Goal: Navigation & Orientation: Find specific page/section

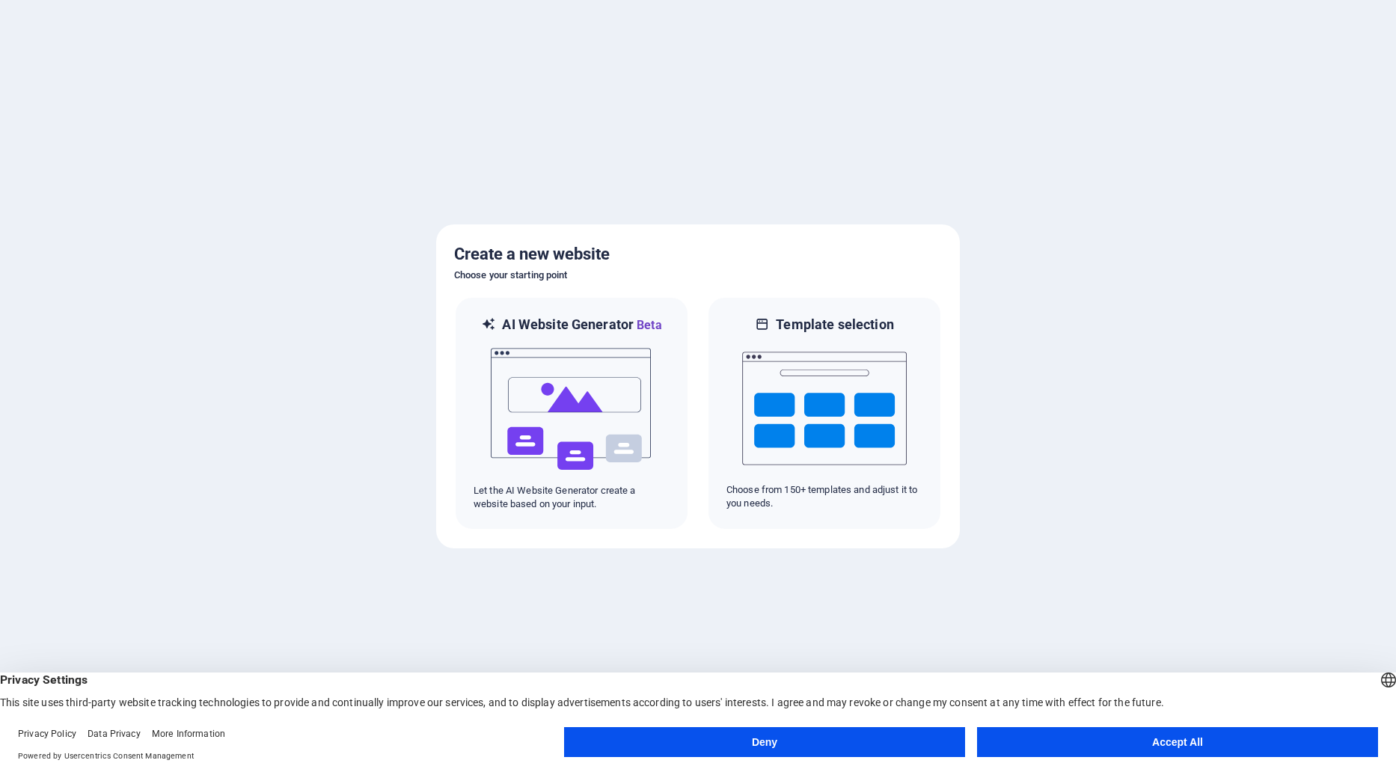
click at [865, 743] on button "Deny" at bounding box center [764, 742] width 401 height 30
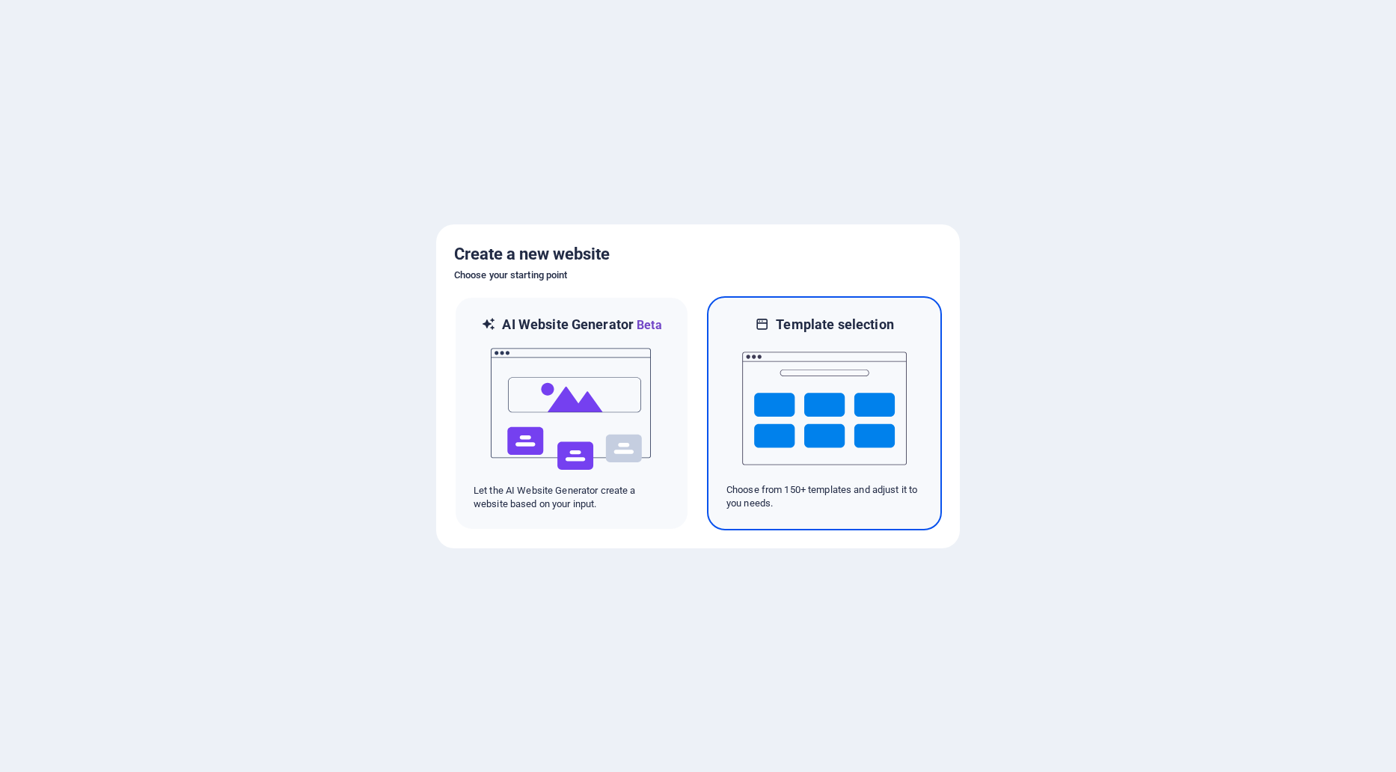
click at [816, 444] on img at bounding box center [824, 409] width 165 height 150
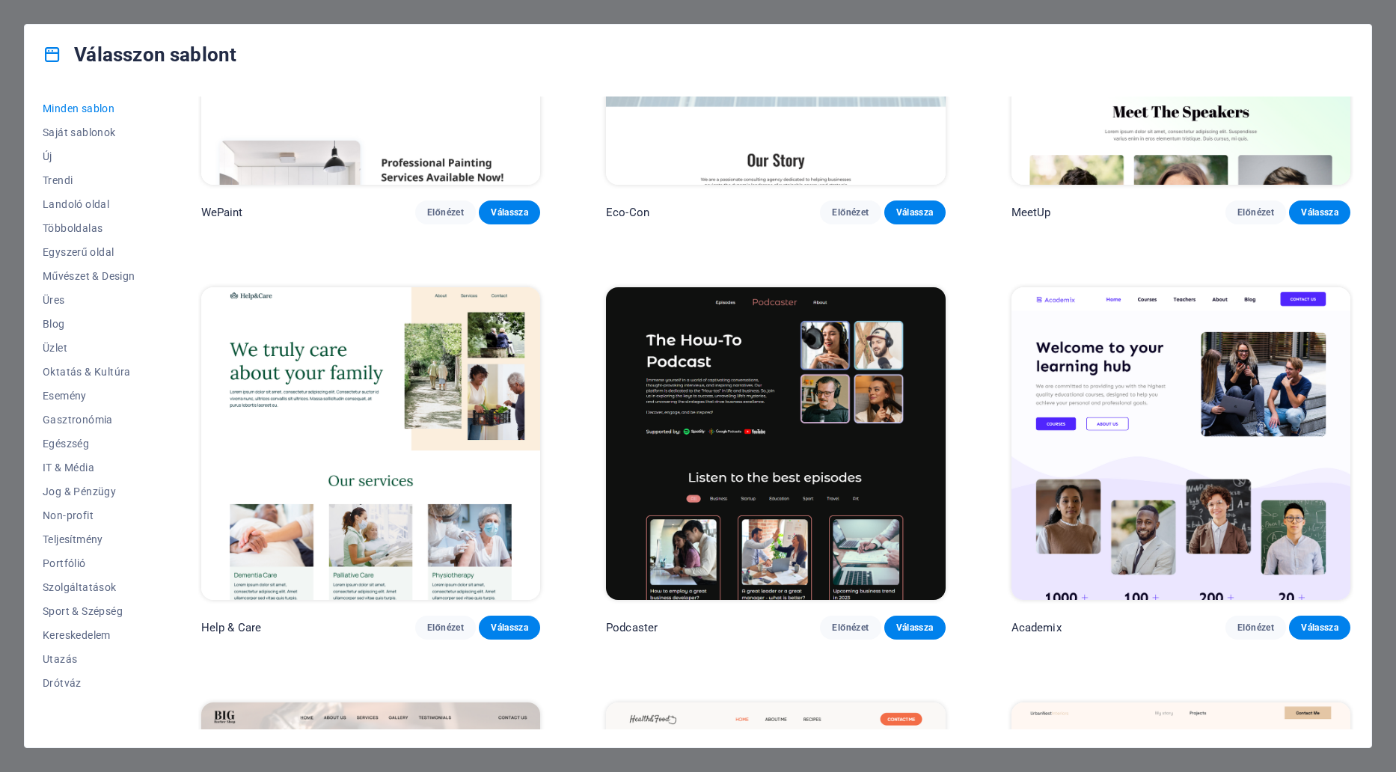
scroll to position [1496, 0]
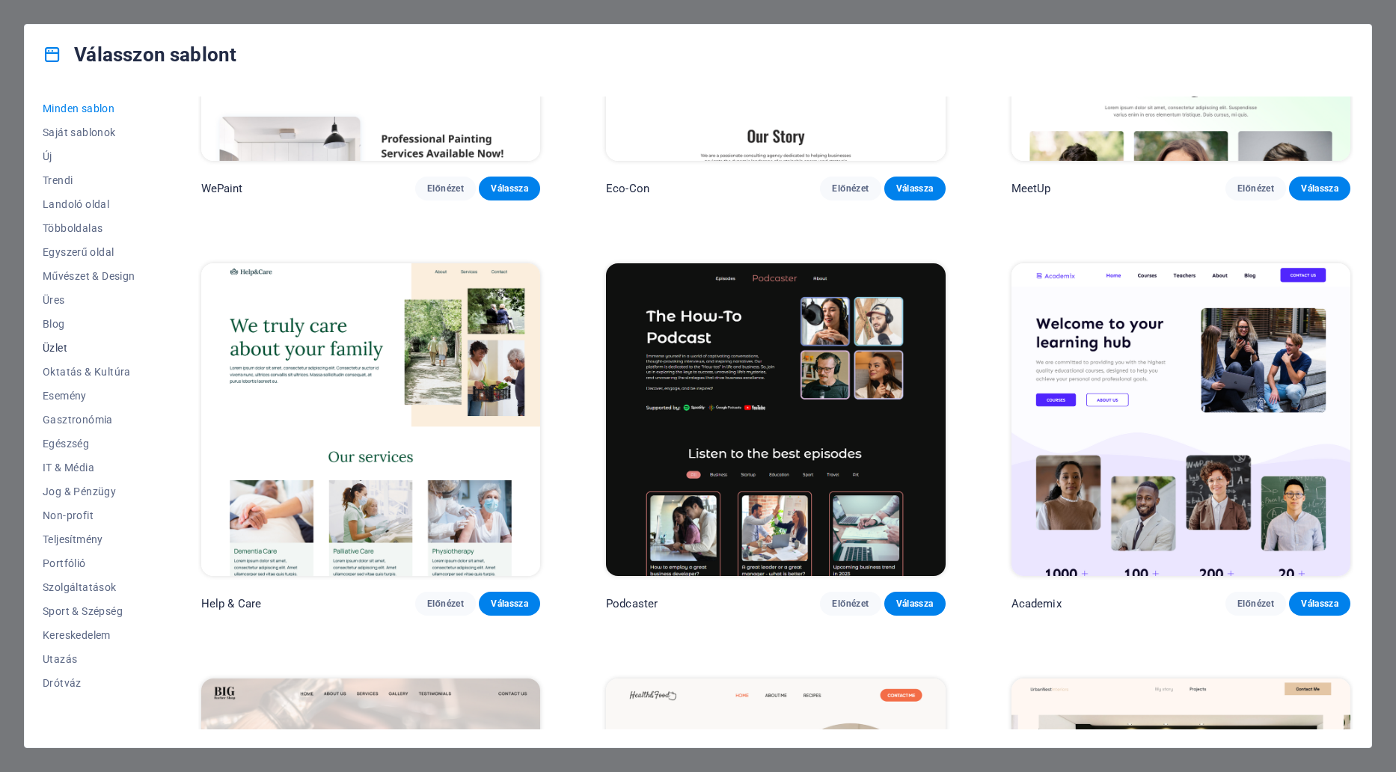
click at [64, 346] on span "Üzlet" at bounding box center [89, 348] width 93 height 12
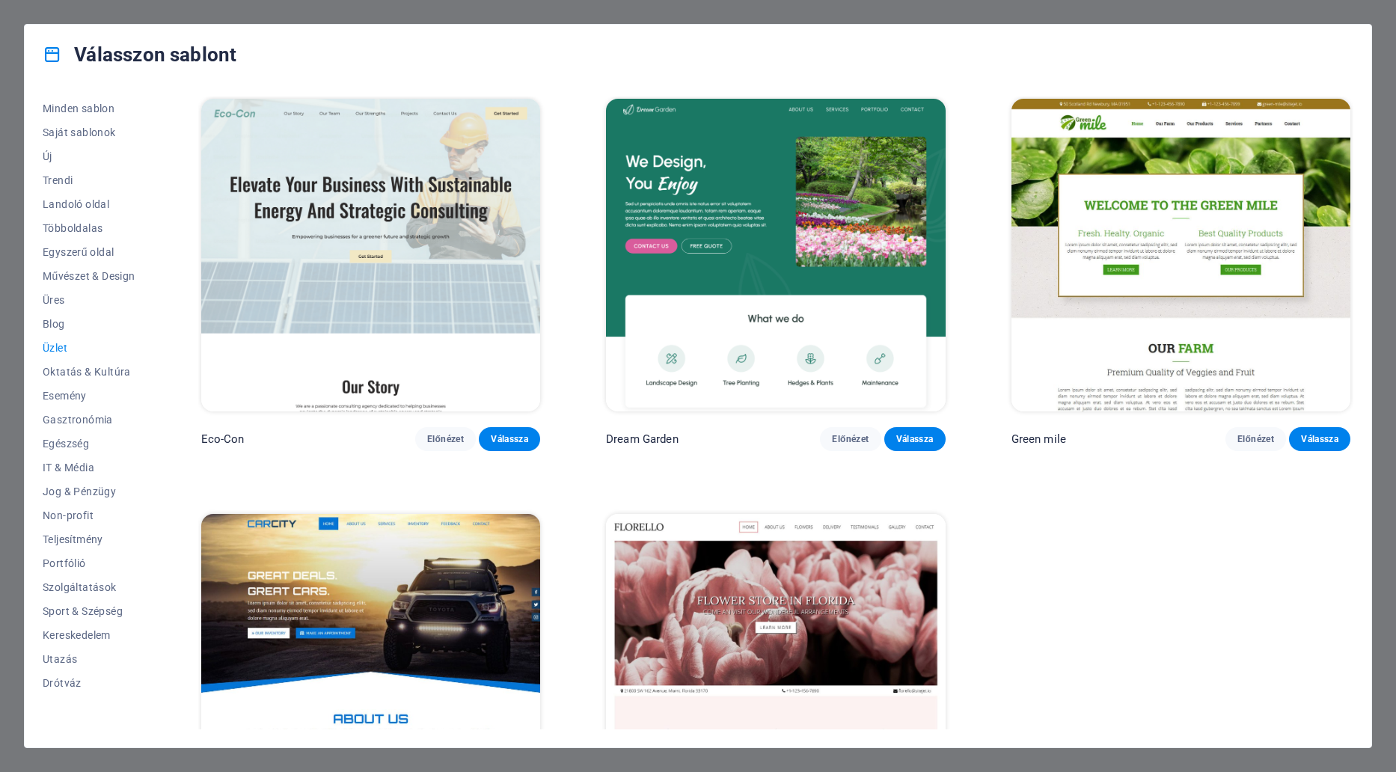
scroll to position [0, 0]
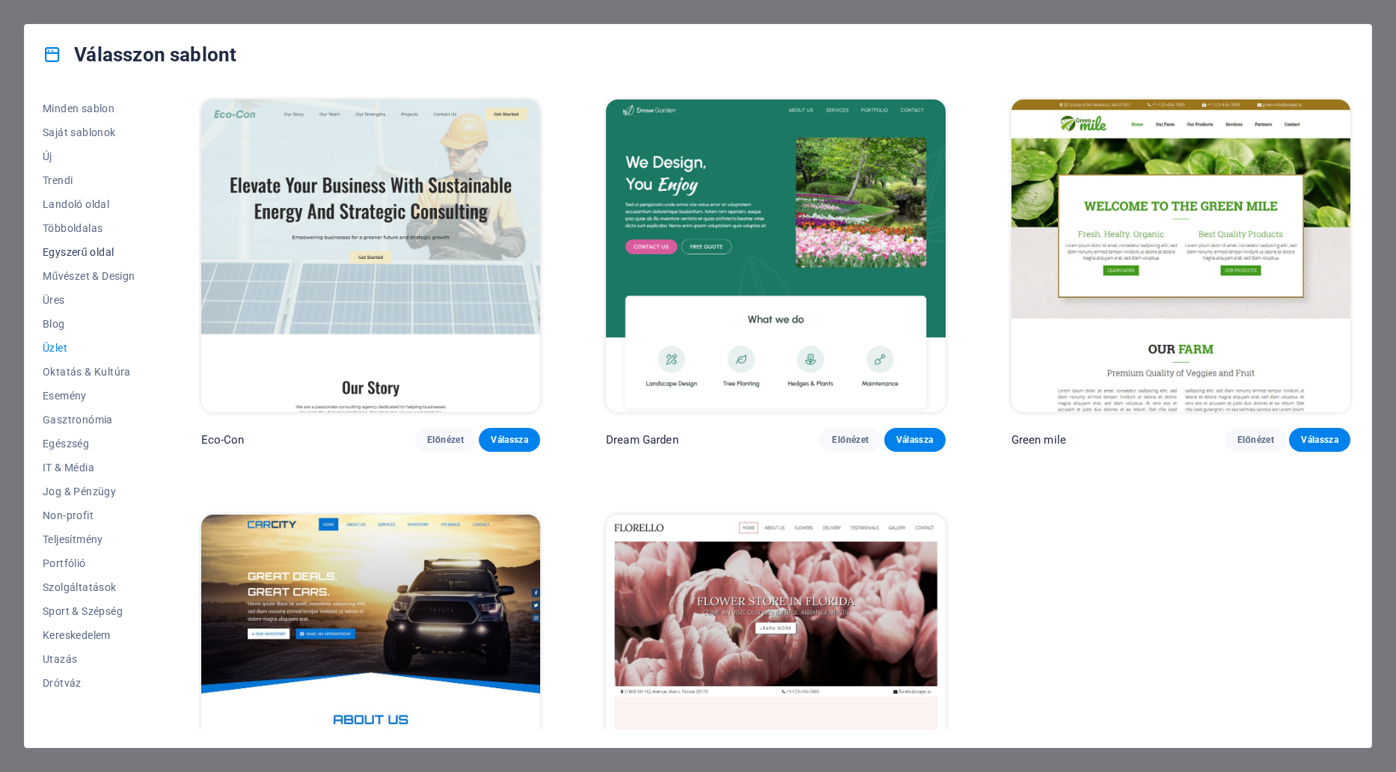
click at [95, 256] on span "Egyszerű oldal" at bounding box center [89, 252] width 93 height 12
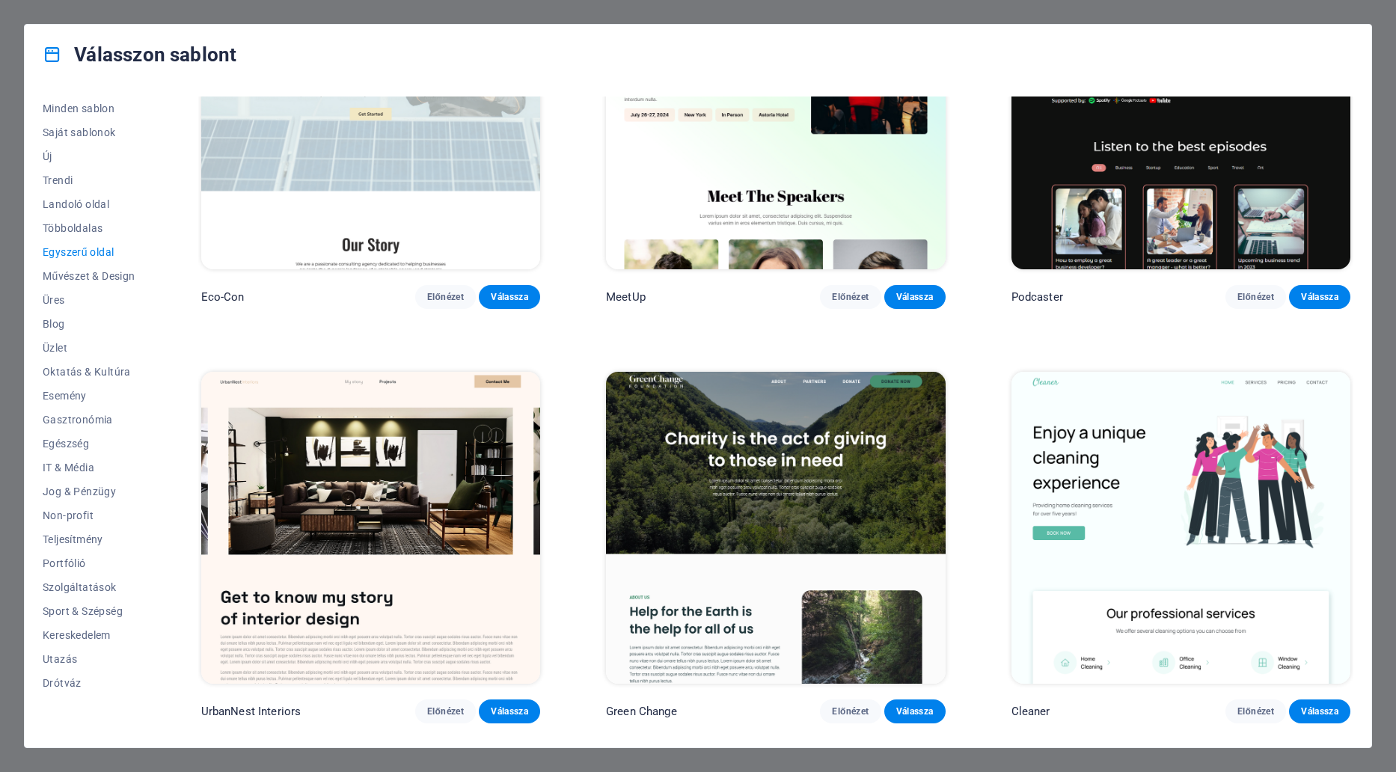
scroll to position [599, 0]
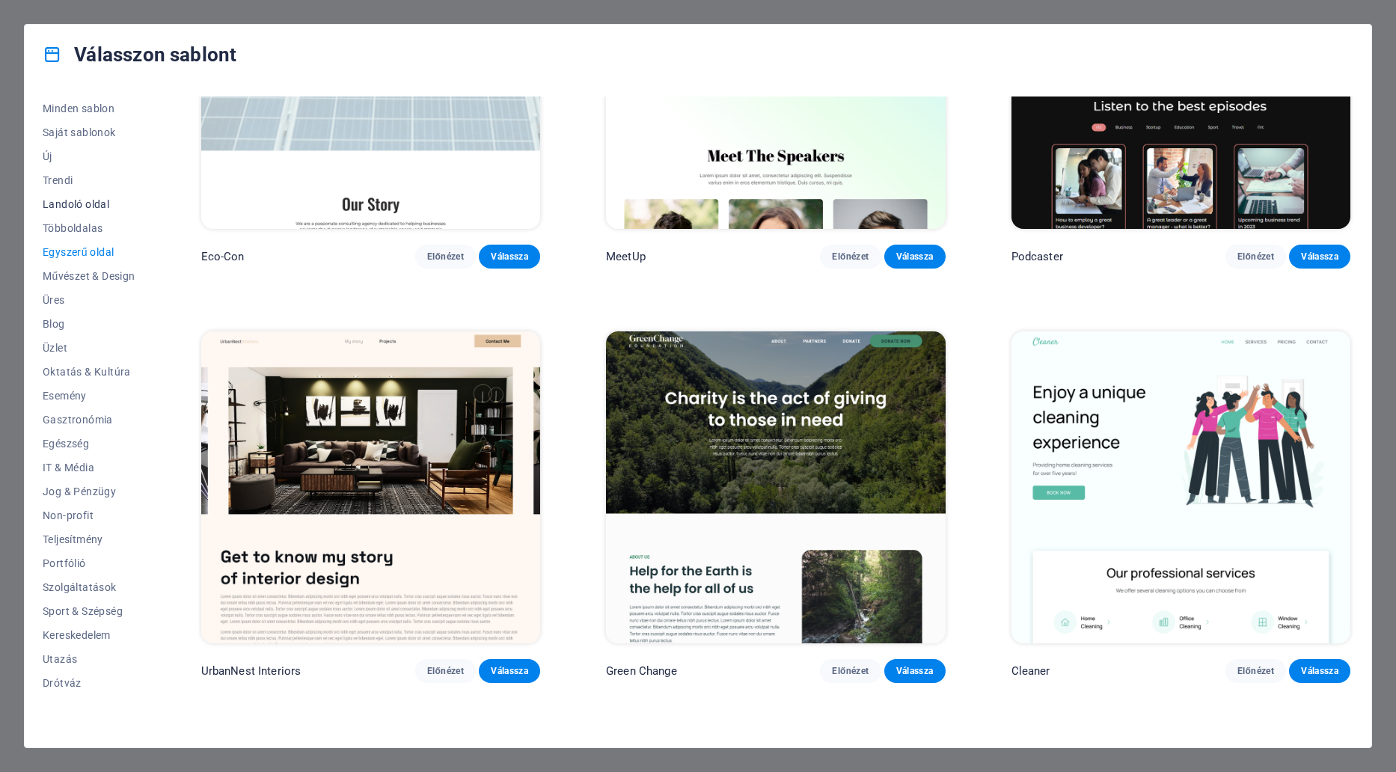
click at [80, 207] on span "Landoló oldal" at bounding box center [89, 204] width 93 height 12
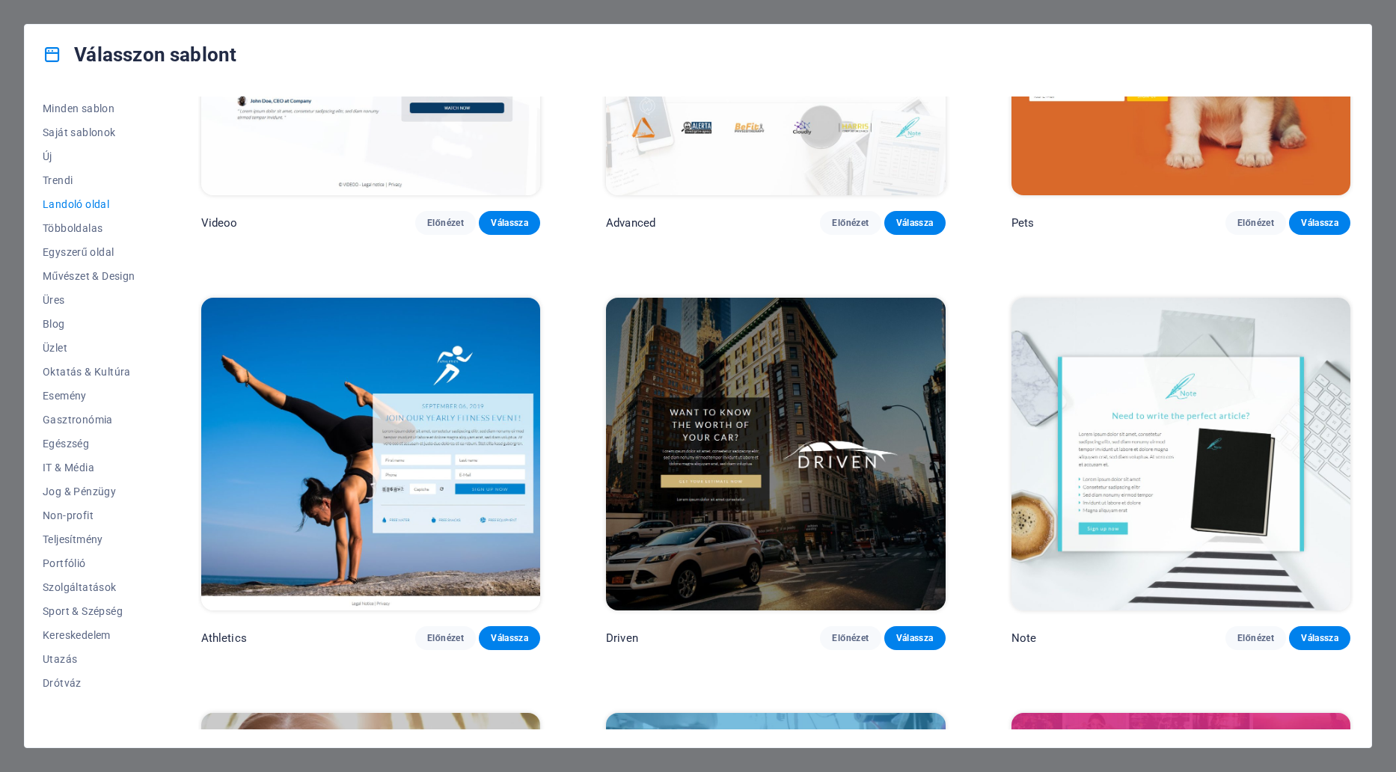
scroll to position [1047, 0]
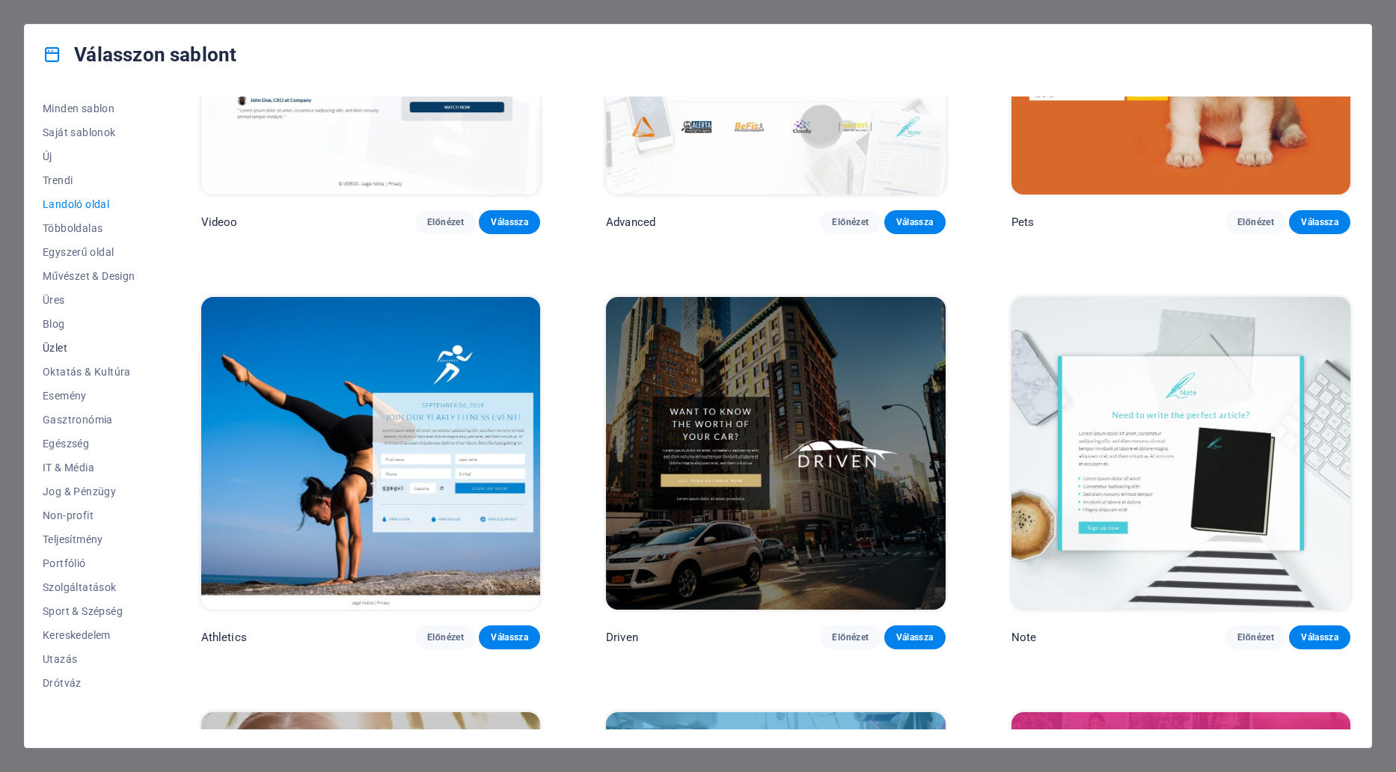
click at [55, 346] on span "Üzlet" at bounding box center [89, 348] width 93 height 12
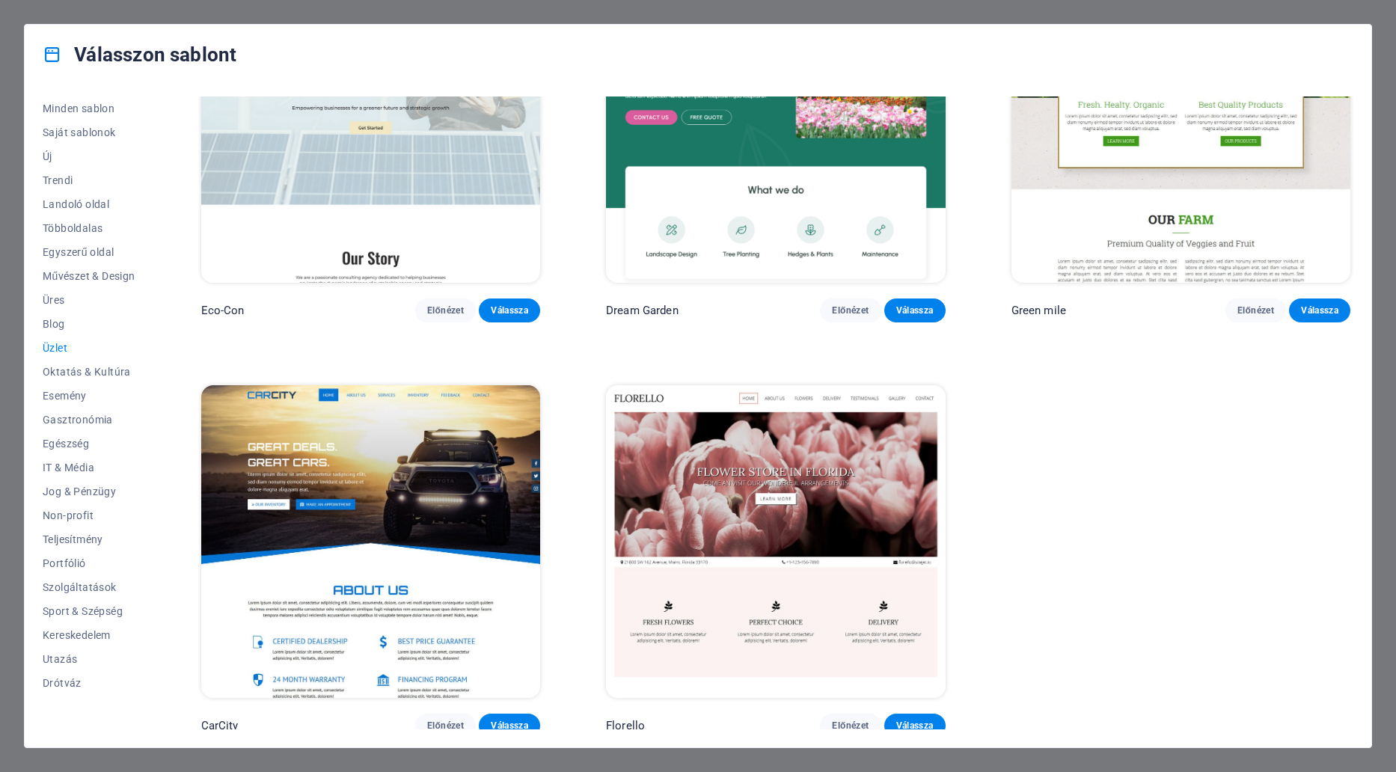
scroll to position [133, 0]
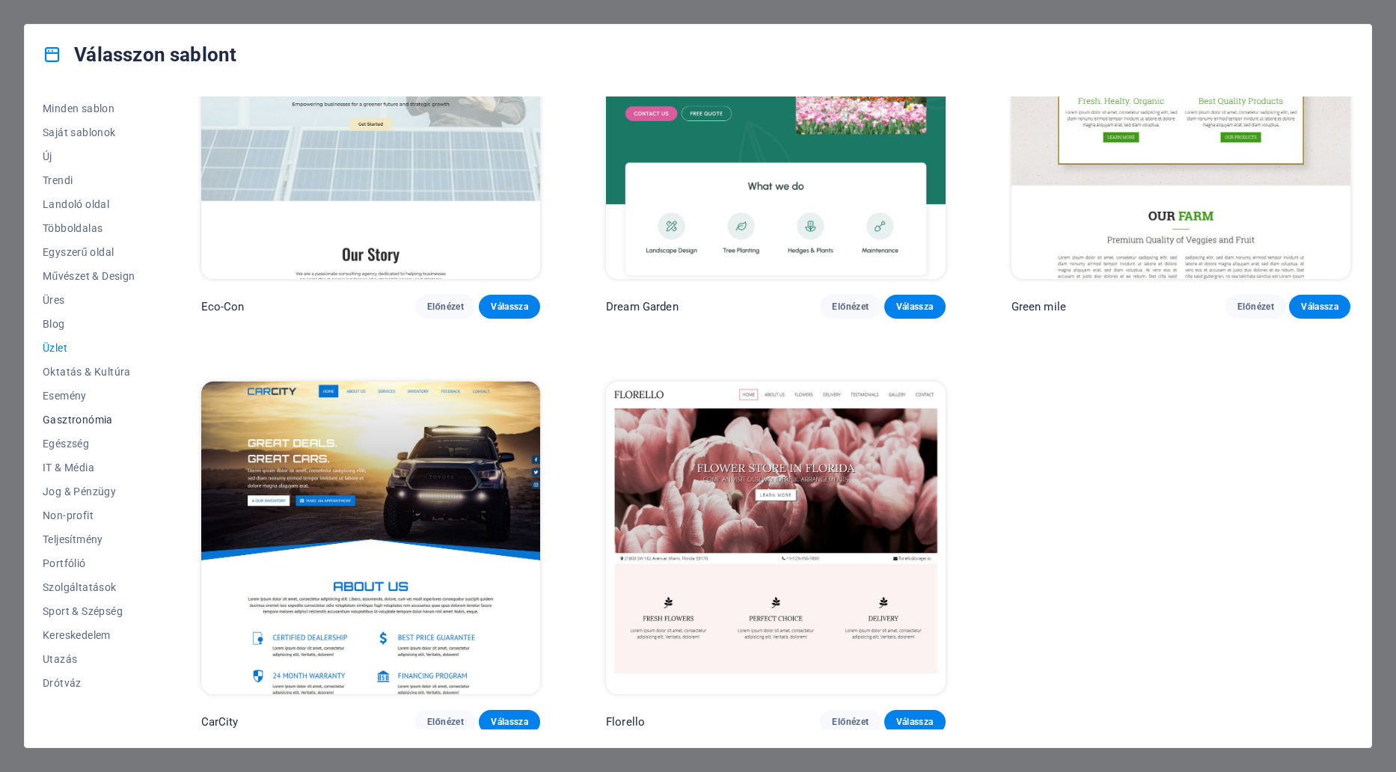
click at [106, 419] on span "Gasztronómia" at bounding box center [89, 420] width 93 height 12
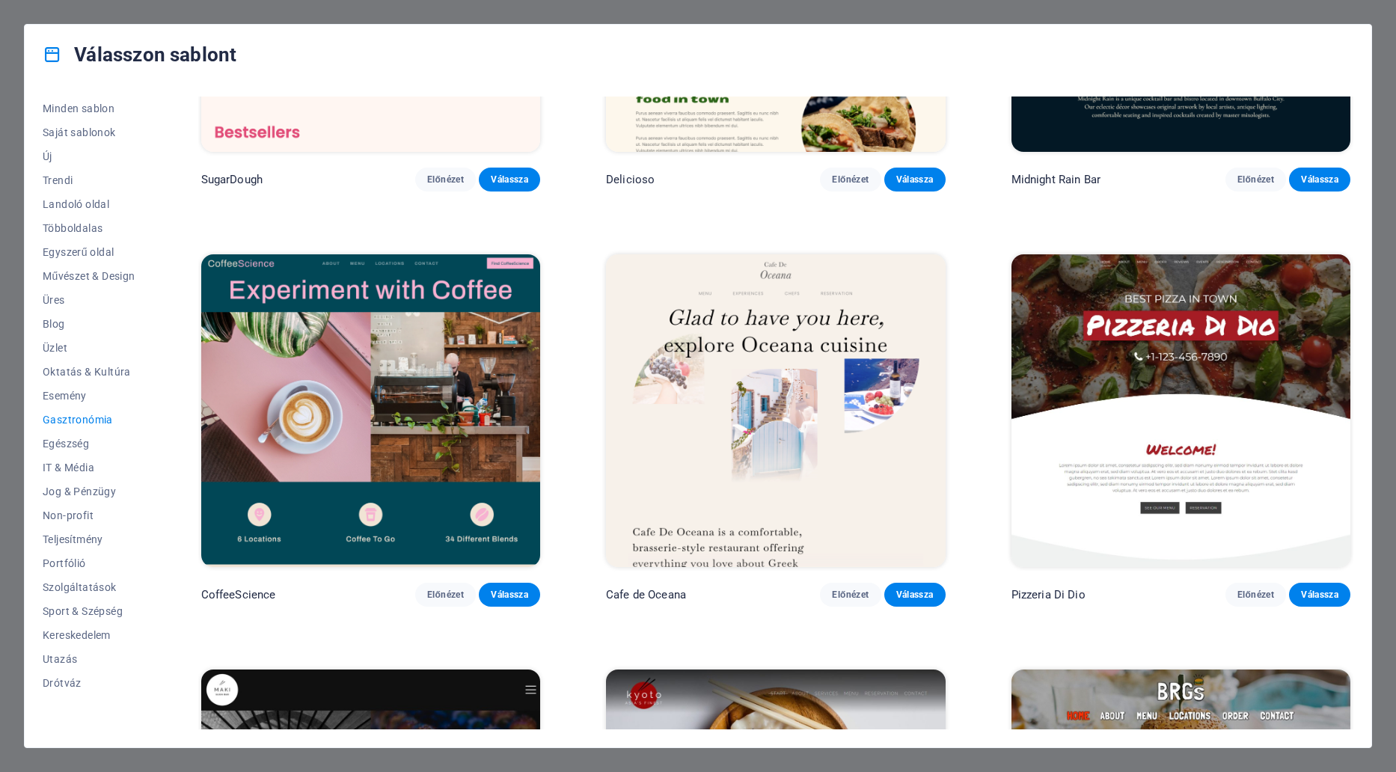
scroll to position [299, 0]
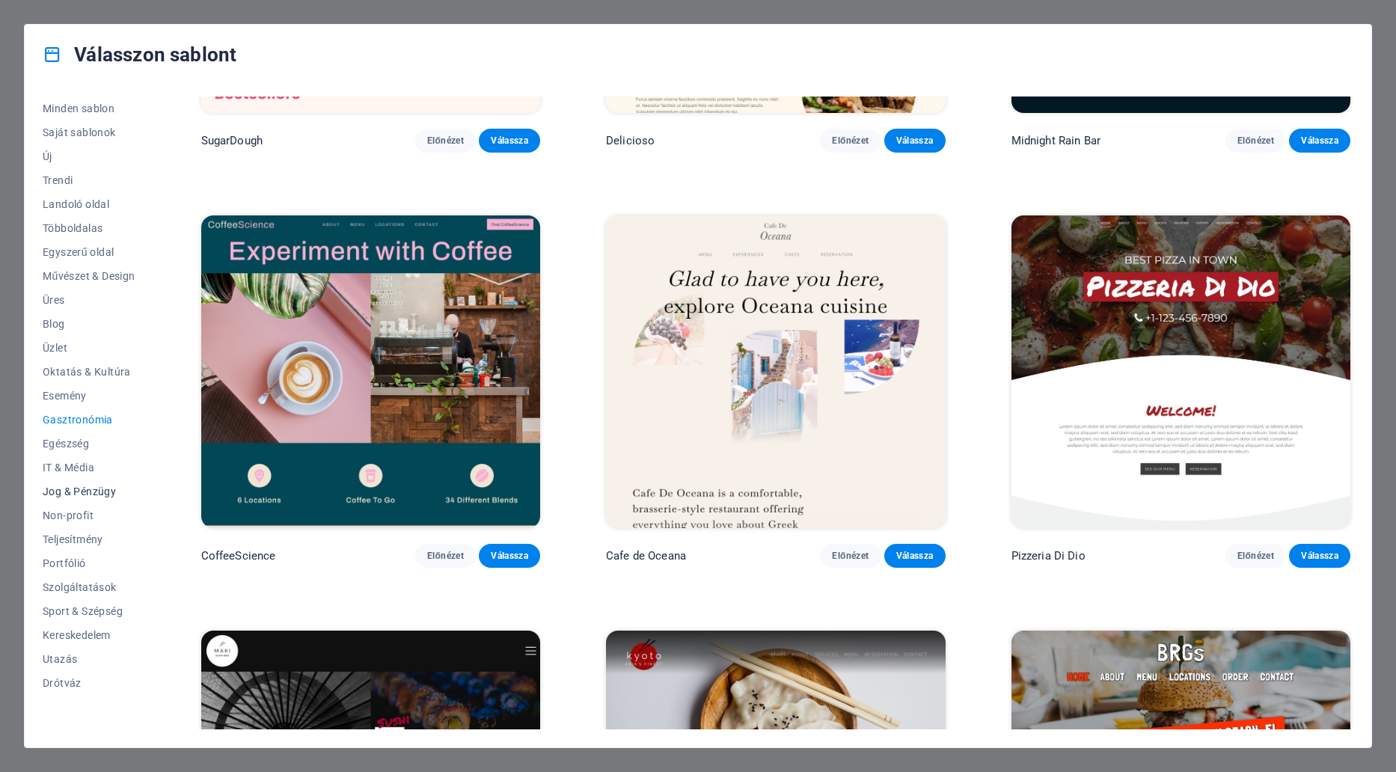
click at [102, 493] on span "Jog & Pénzügy" at bounding box center [89, 492] width 93 height 12
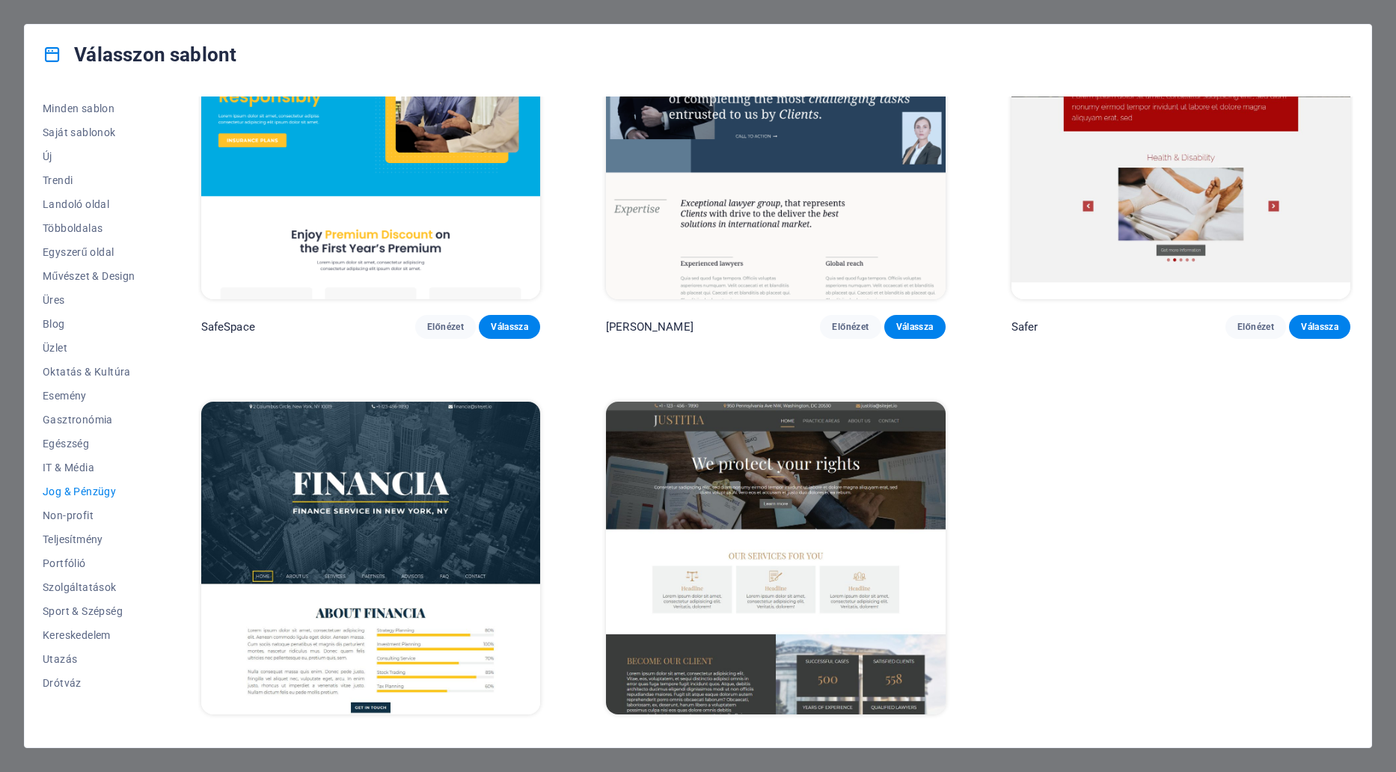
scroll to position [133, 0]
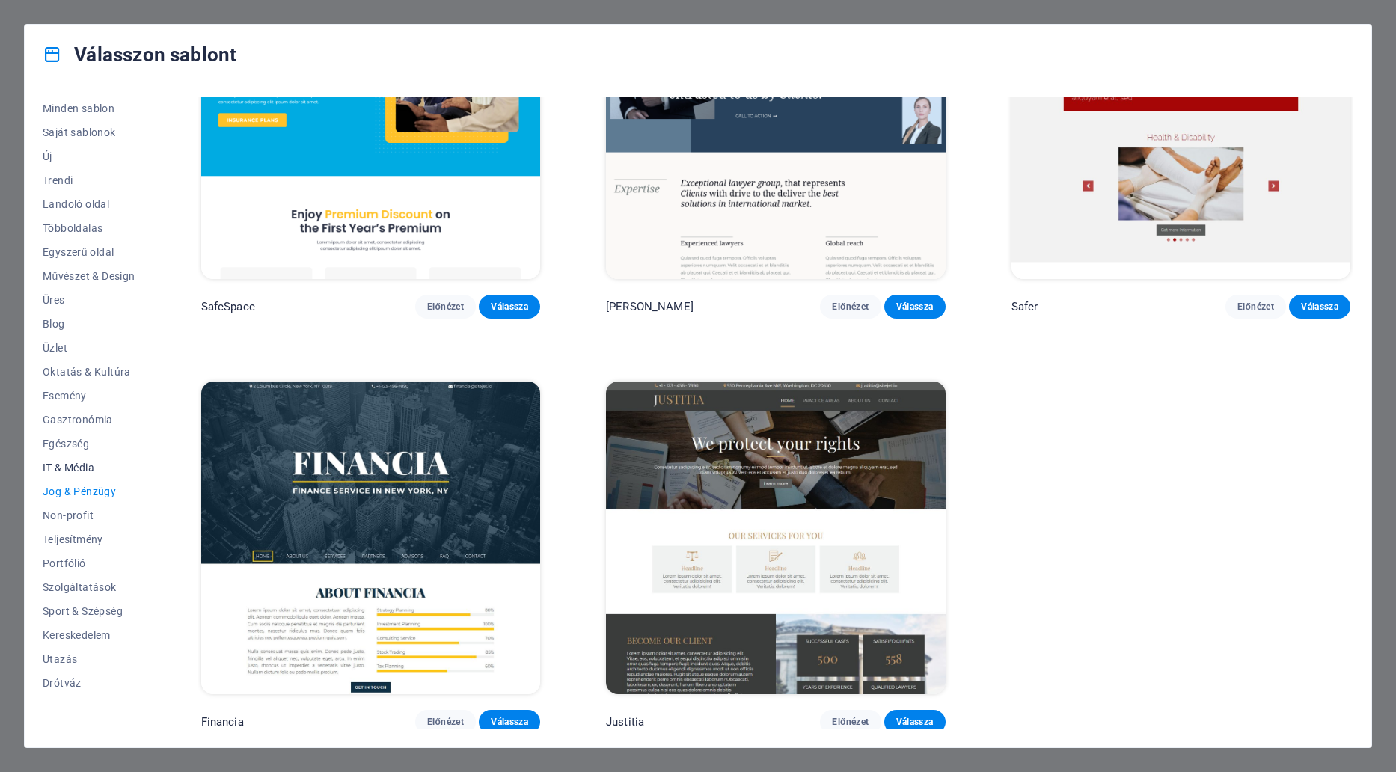
click at [84, 468] on span "IT & Média" at bounding box center [89, 468] width 93 height 12
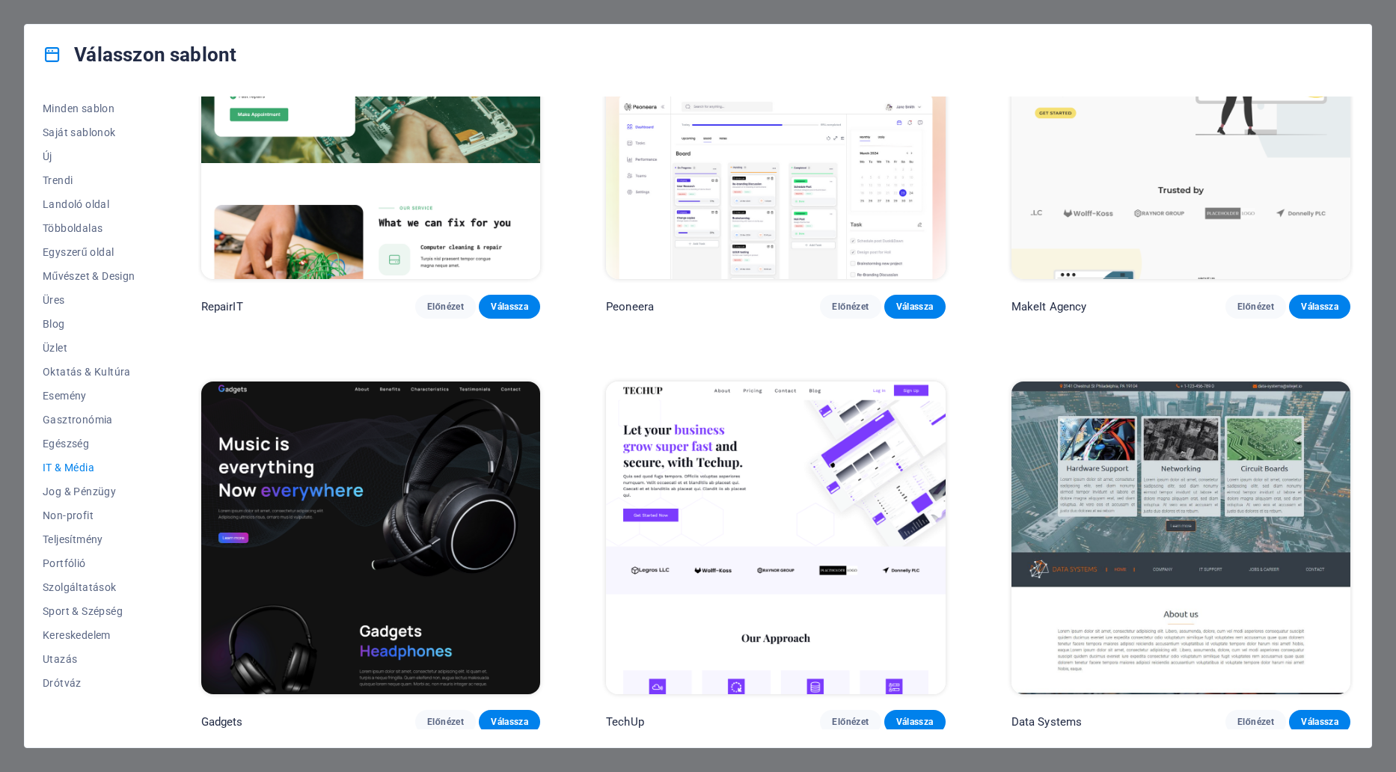
scroll to position [0, 0]
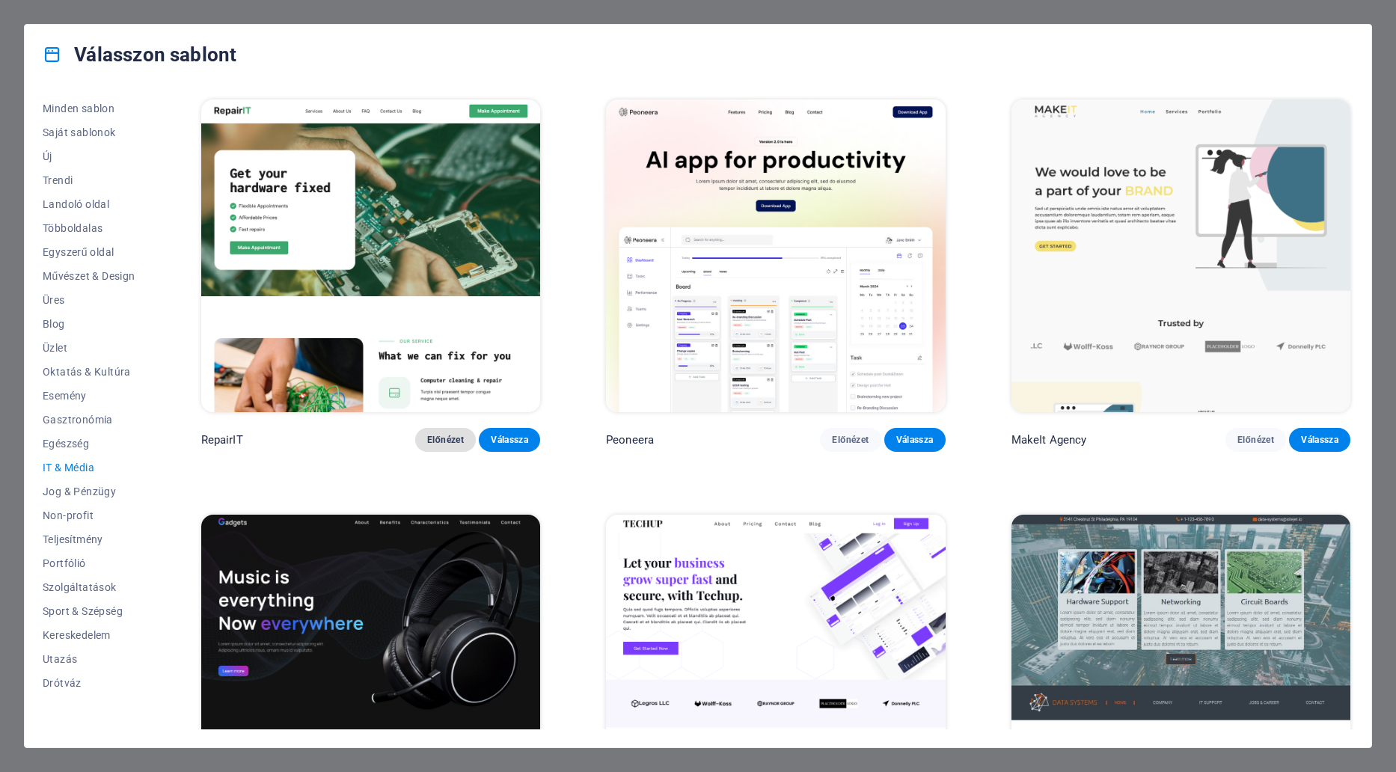
click at [437, 435] on span "Előnézet" at bounding box center [445, 440] width 37 height 12
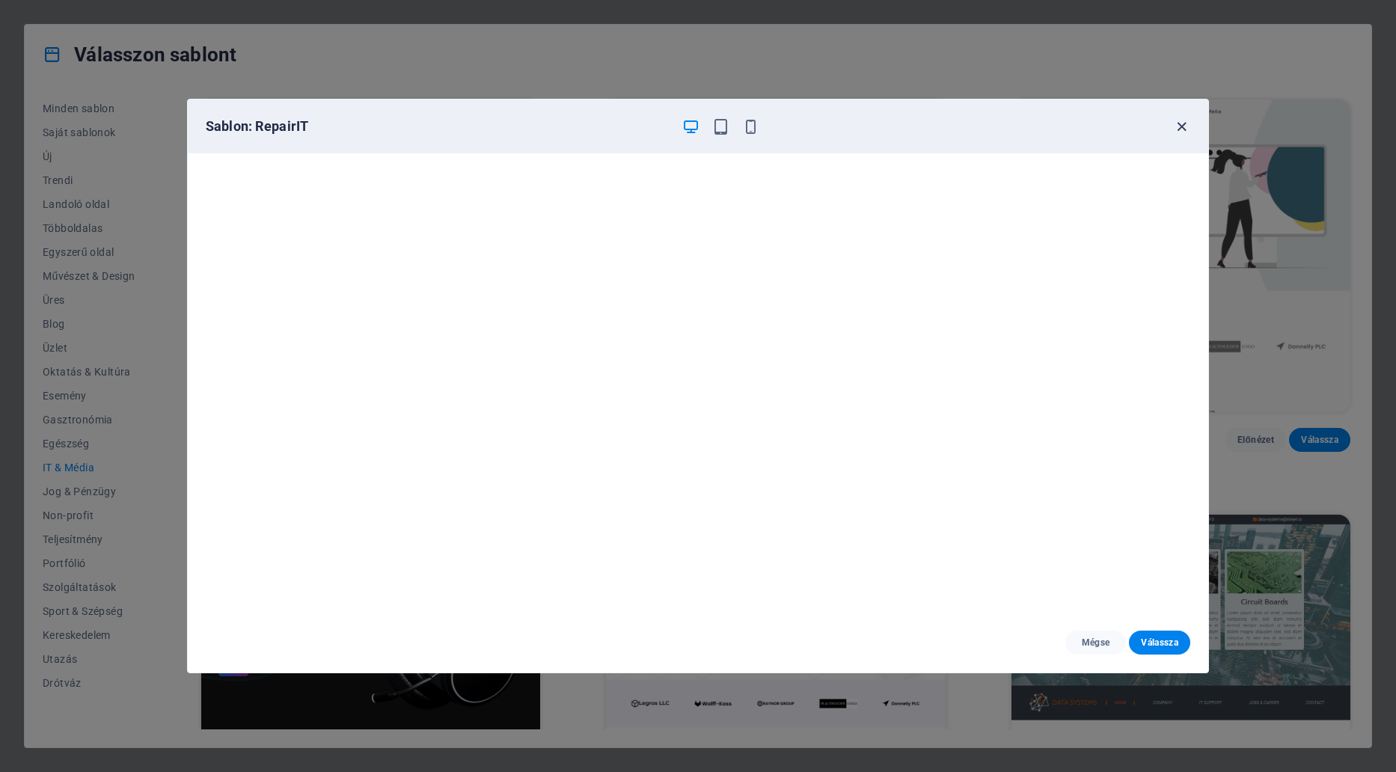
click at [1178, 128] on icon "button" at bounding box center [1181, 126] width 17 height 17
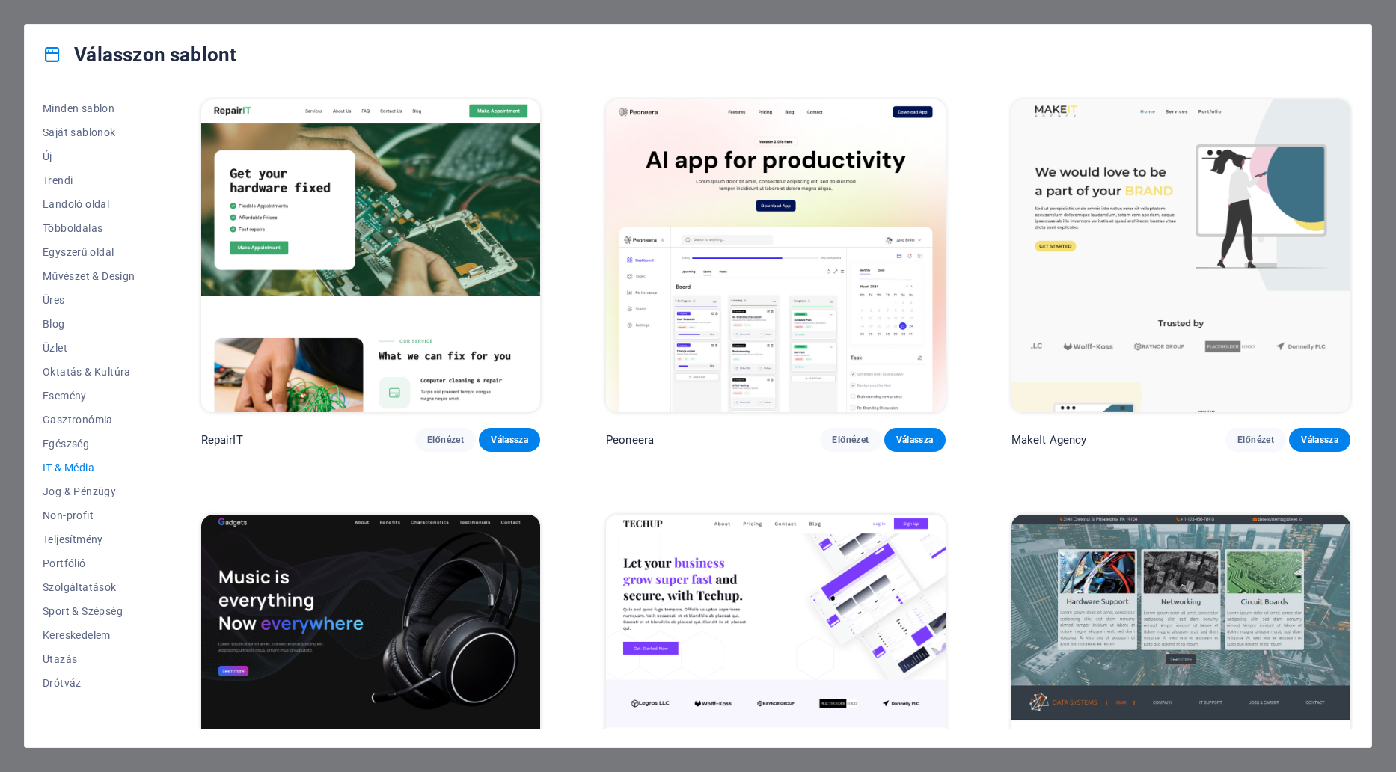
click at [299, 557] on img at bounding box center [370, 671] width 339 height 313
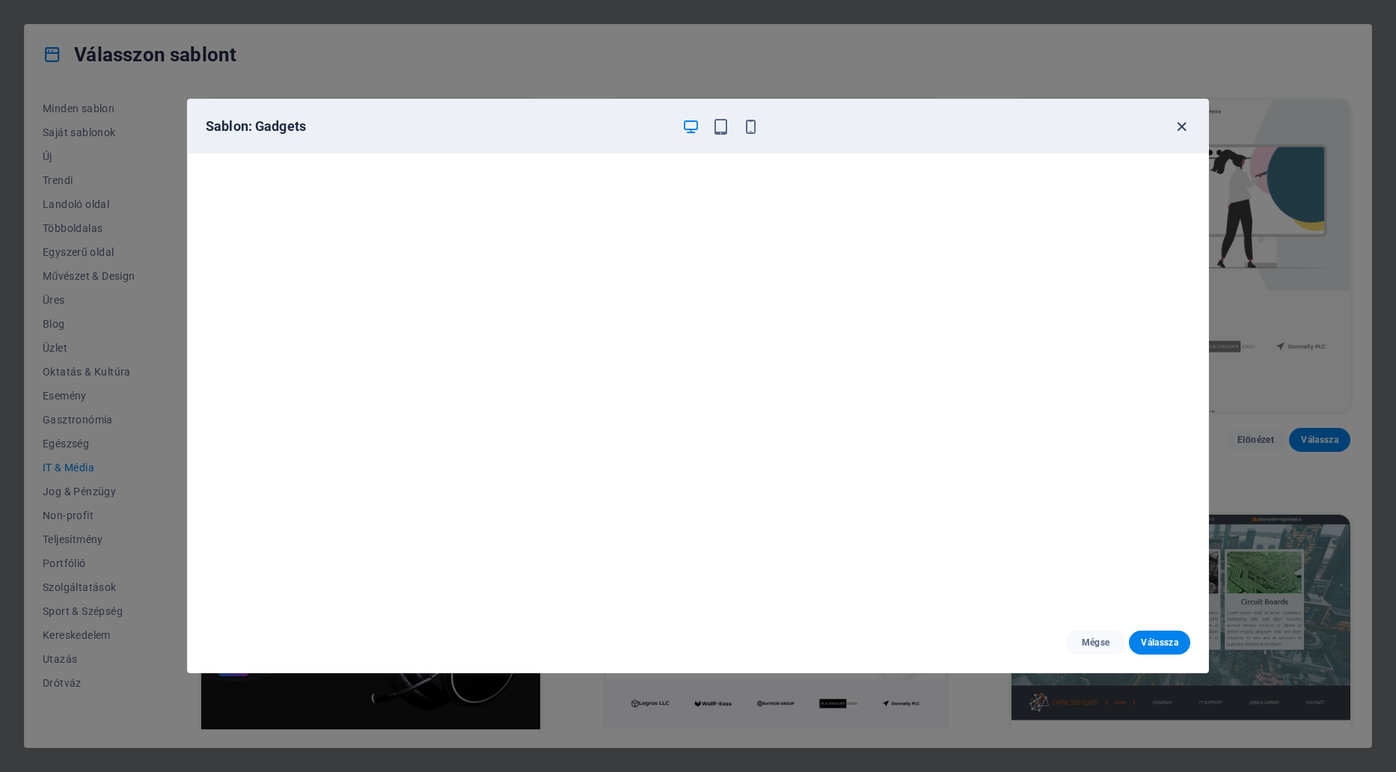
click at [1181, 126] on icon "button" at bounding box center [1181, 126] width 17 height 17
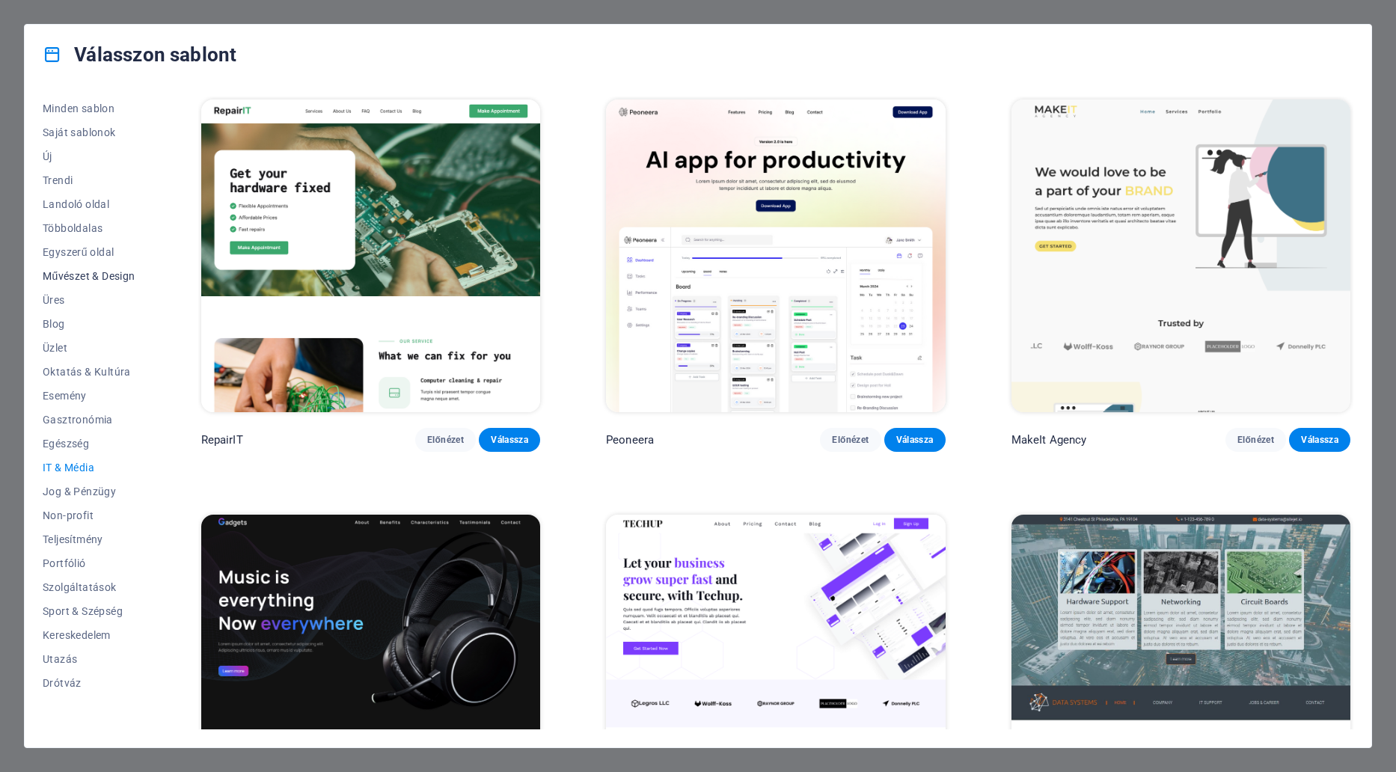
click at [123, 276] on span "Művészet & Design" at bounding box center [89, 276] width 93 height 12
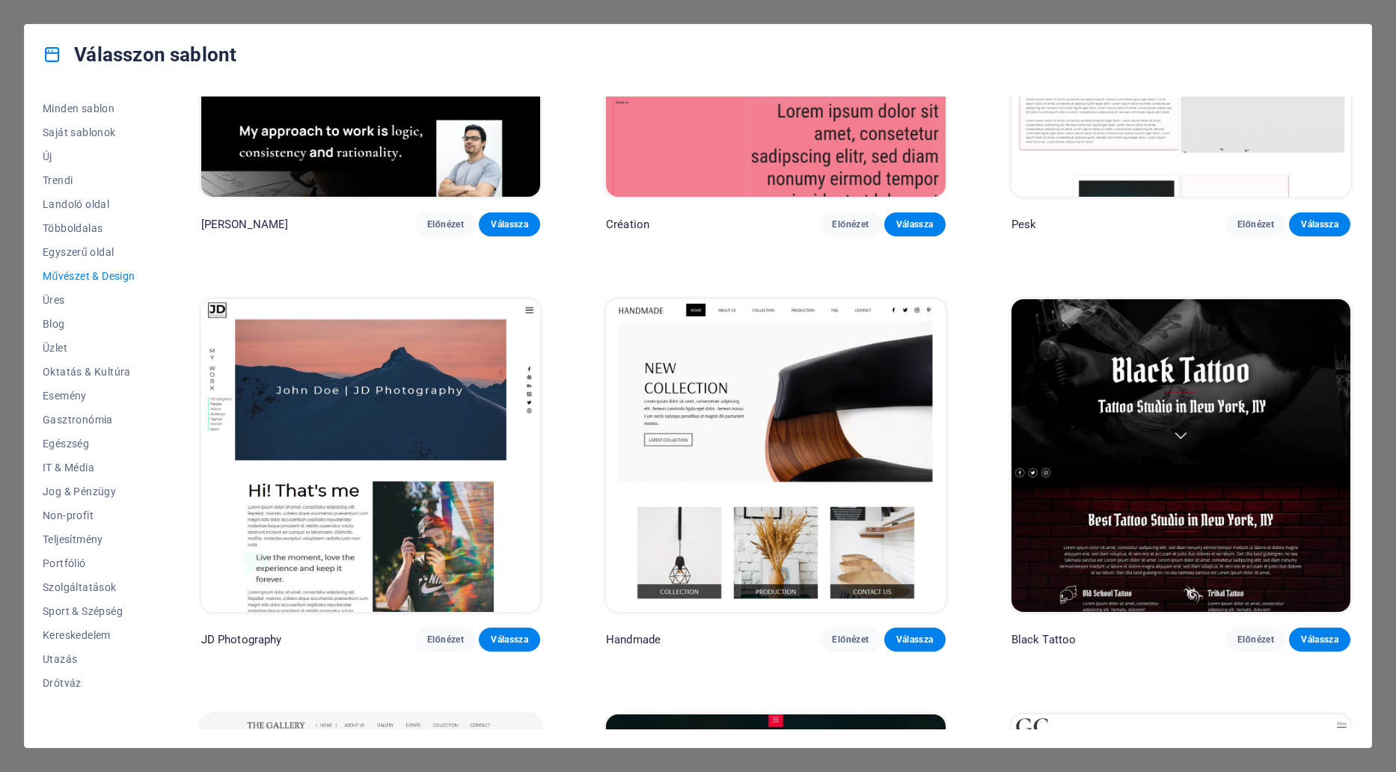
scroll to position [224, 0]
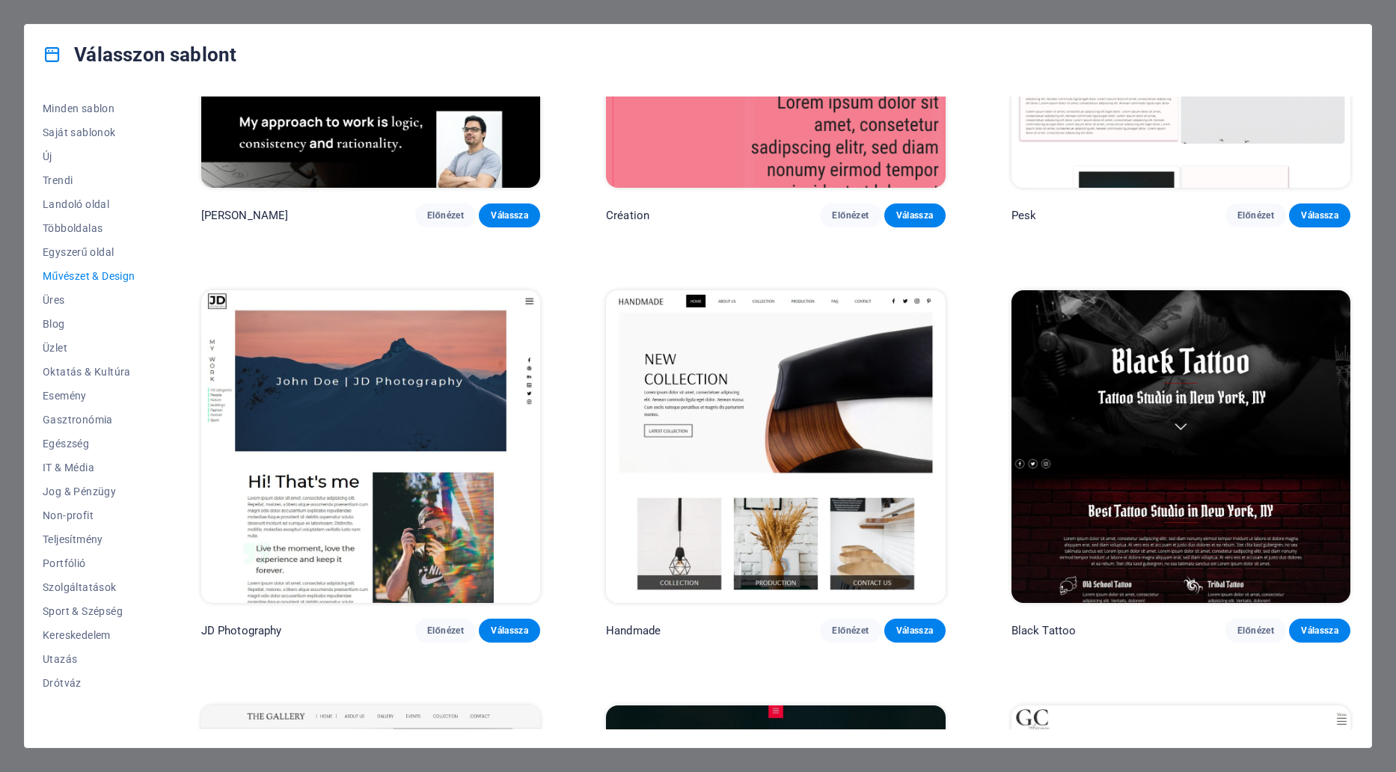
click at [771, 406] on img at bounding box center [775, 446] width 339 height 313
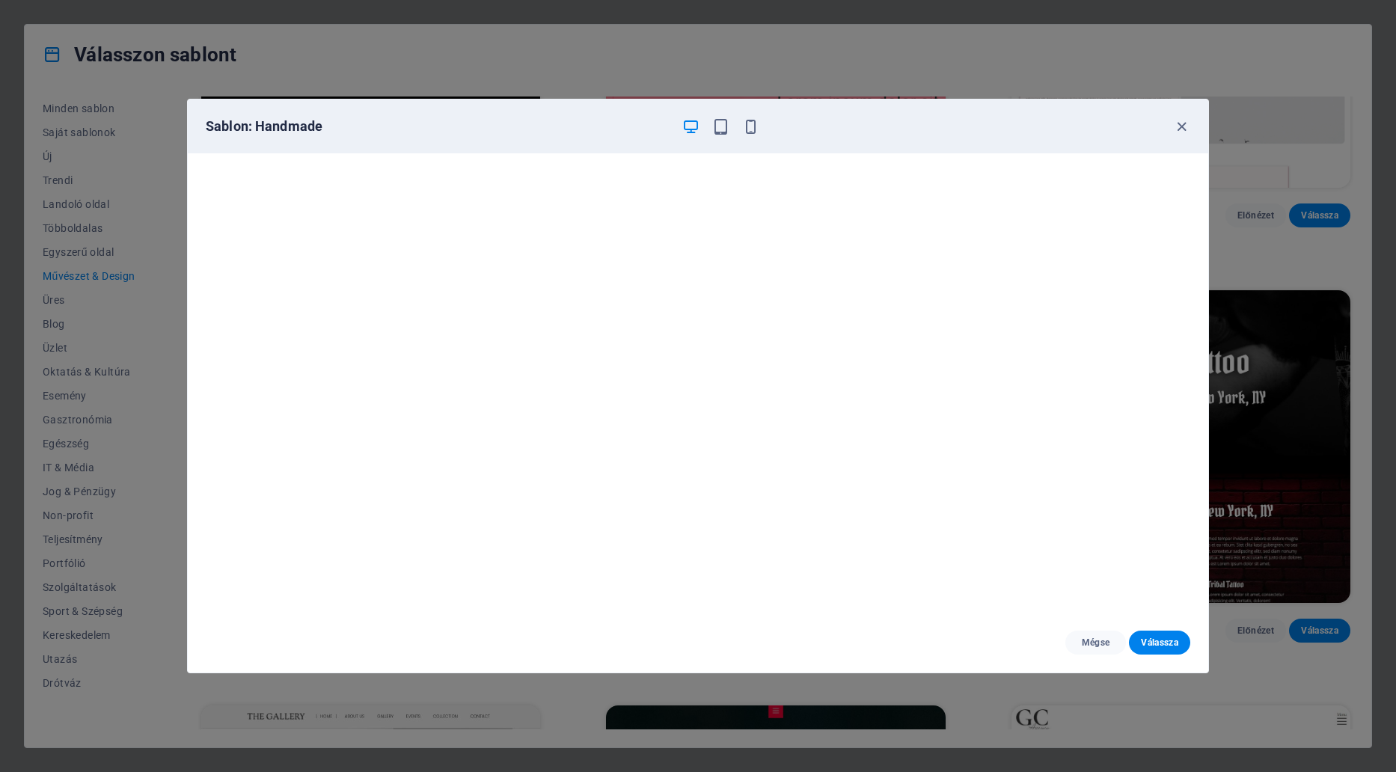
scroll to position [4, 0]
